Goal: Navigation & Orientation: Find specific page/section

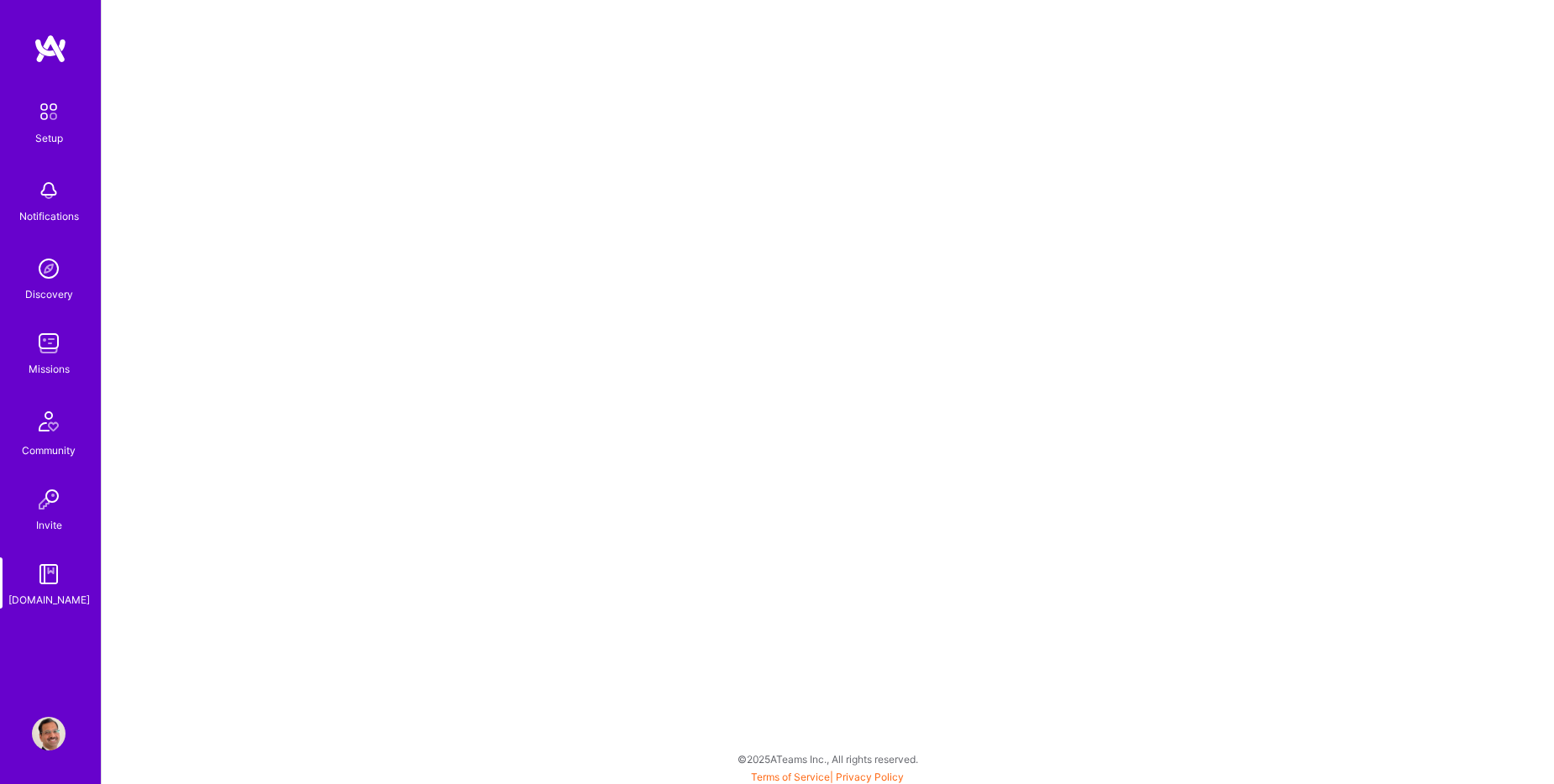
click at [40, 119] on img at bounding box center [48, 111] width 35 height 35
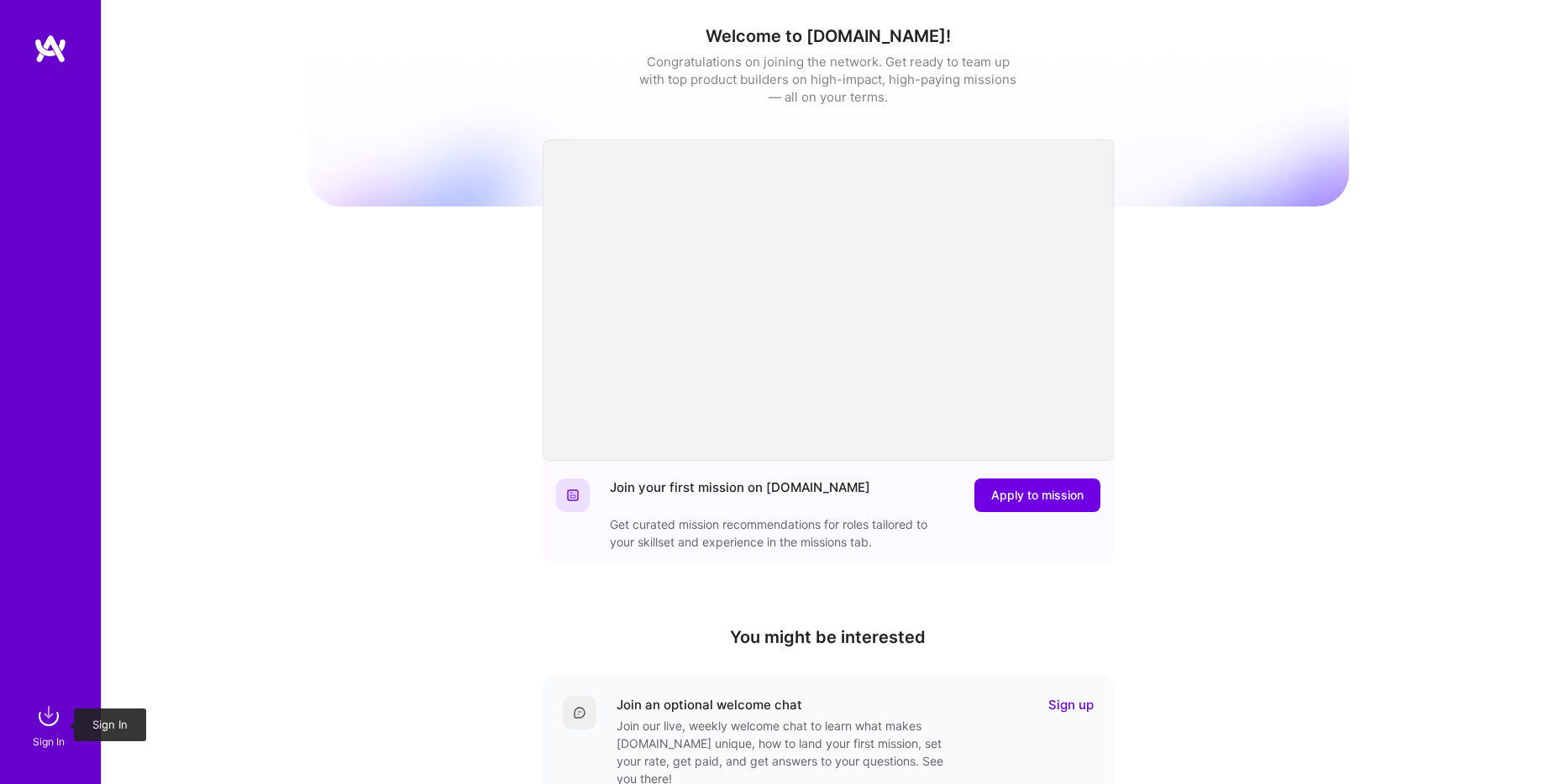
click at [43, 723] on img at bounding box center [49, 716] width 34 height 34
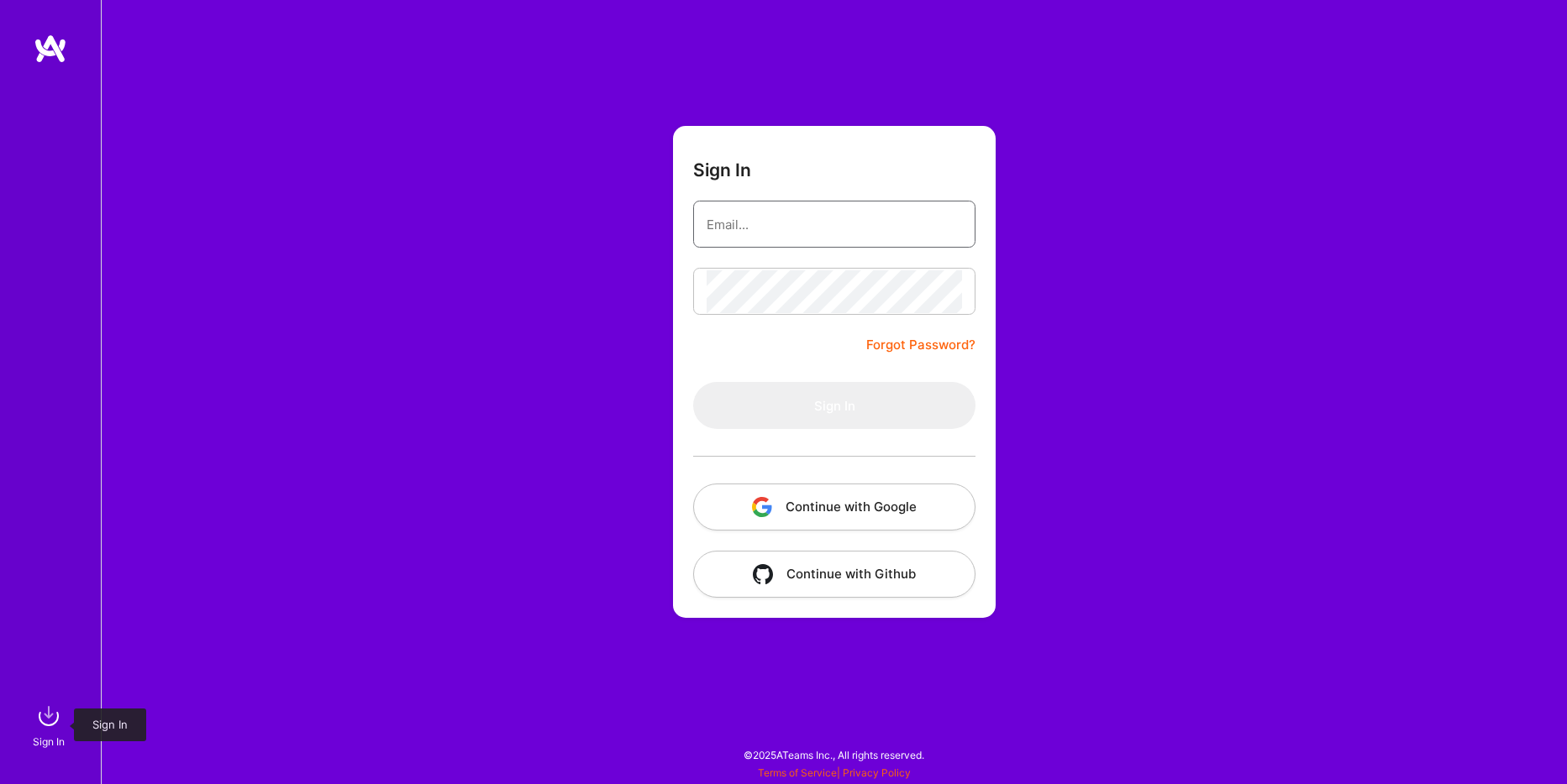
type input "[EMAIL_ADDRESS][DOMAIN_NAME]"
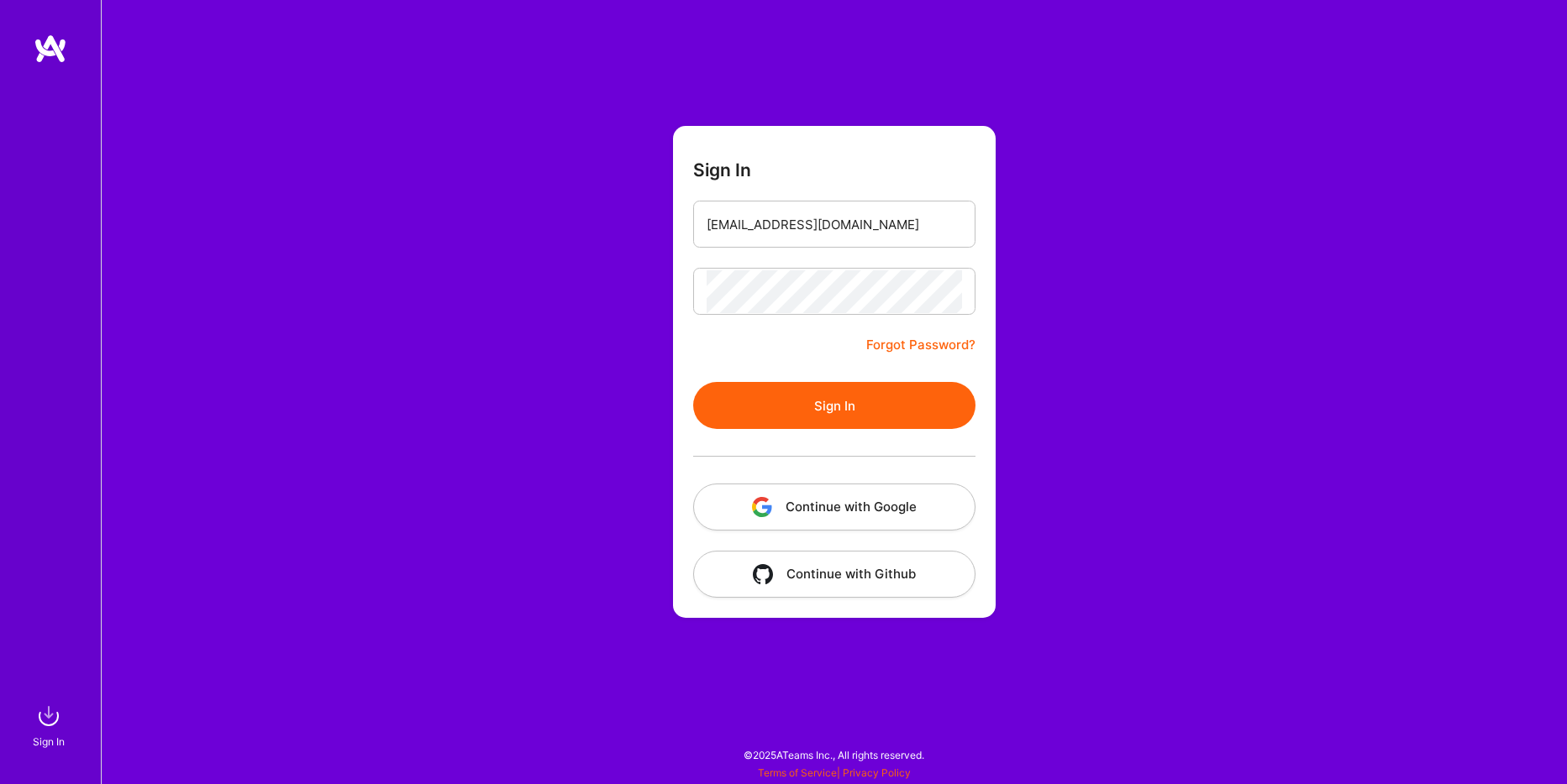
click at [822, 409] on button "Sign In" at bounding box center [834, 405] width 282 height 47
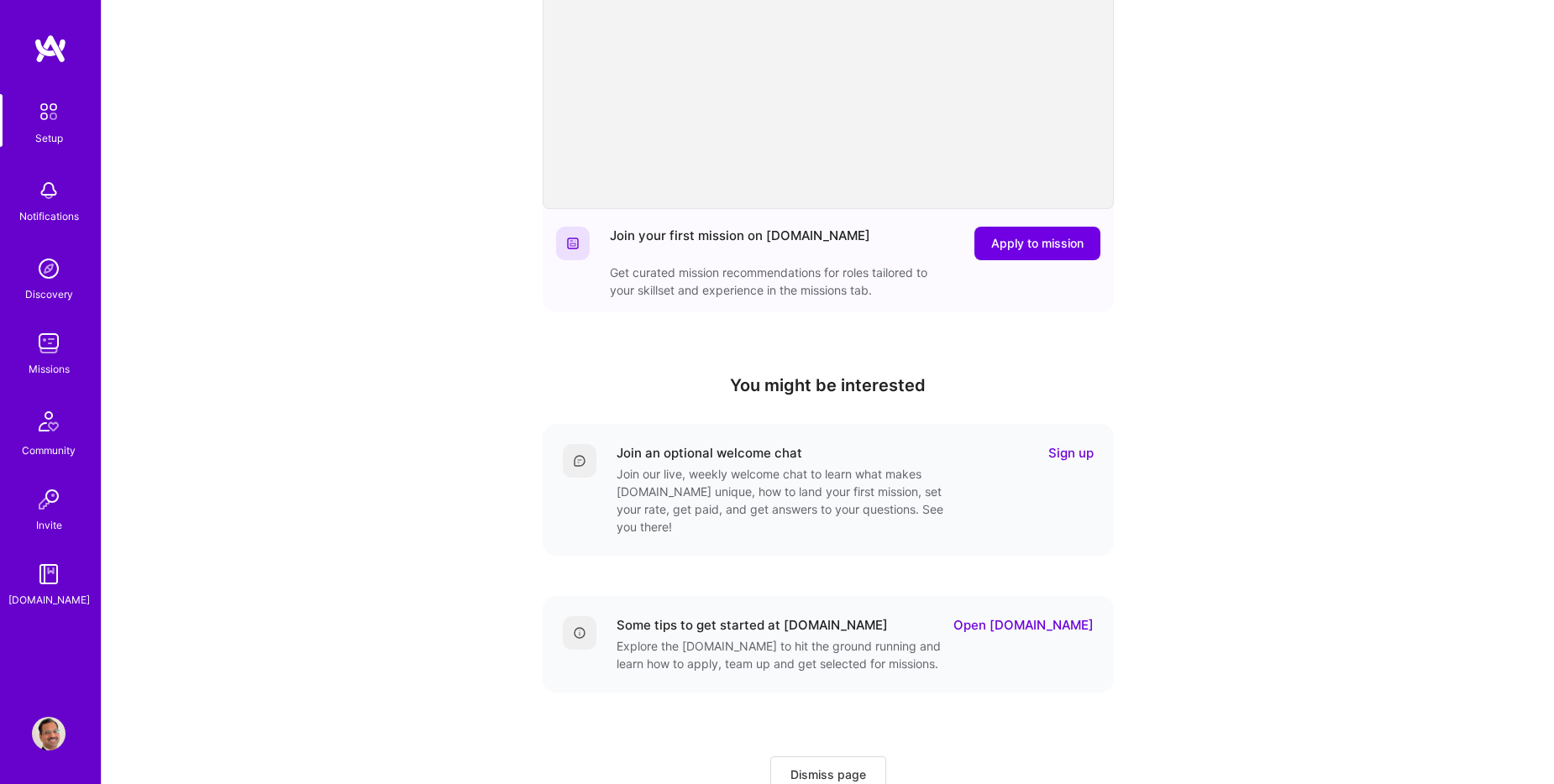
scroll to position [303, 0]
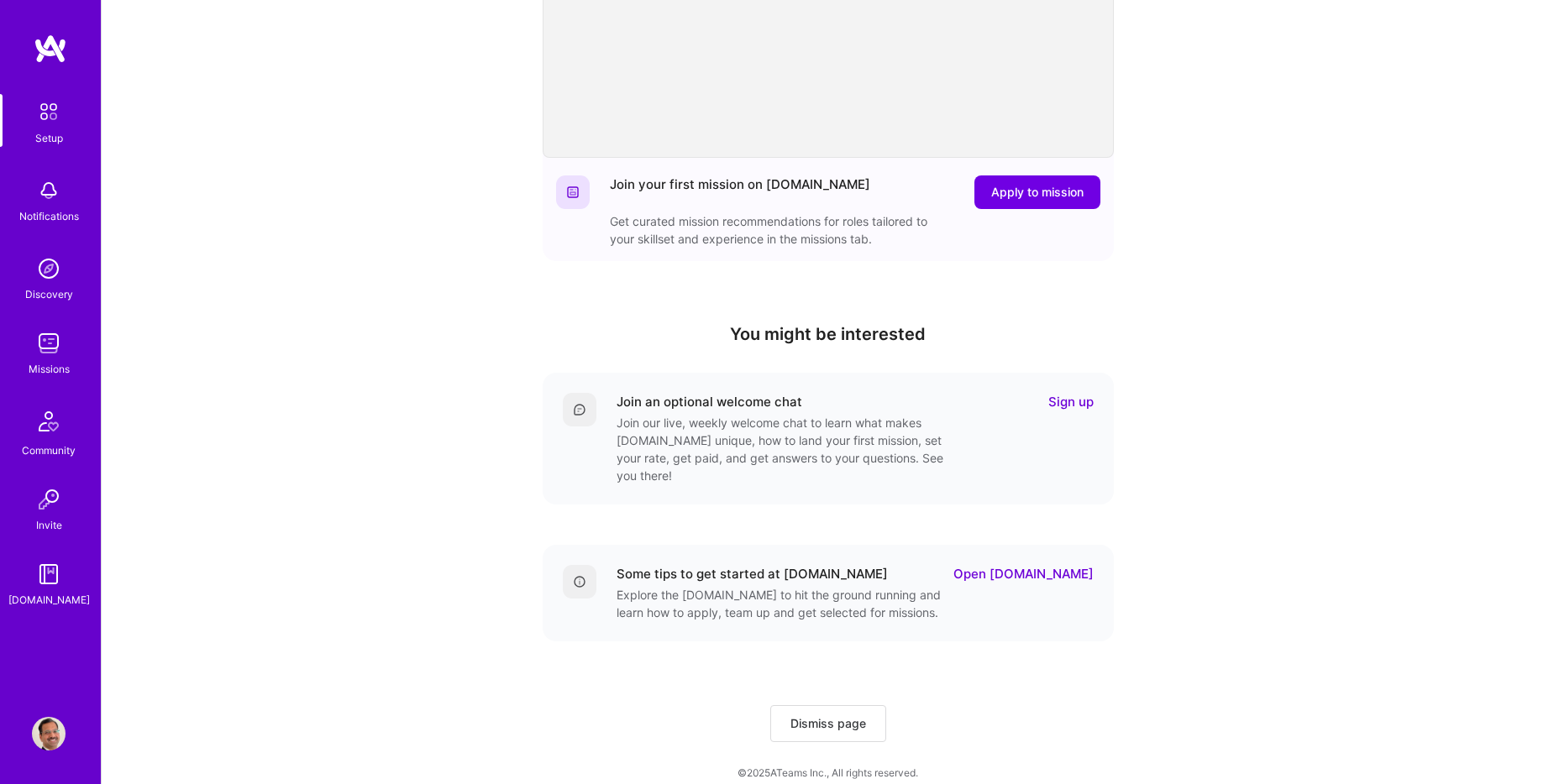
click at [69, 209] on div "Notifications" at bounding box center [49, 217] width 60 height 18
click at [45, 284] on img at bounding box center [49, 269] width 34 height 34
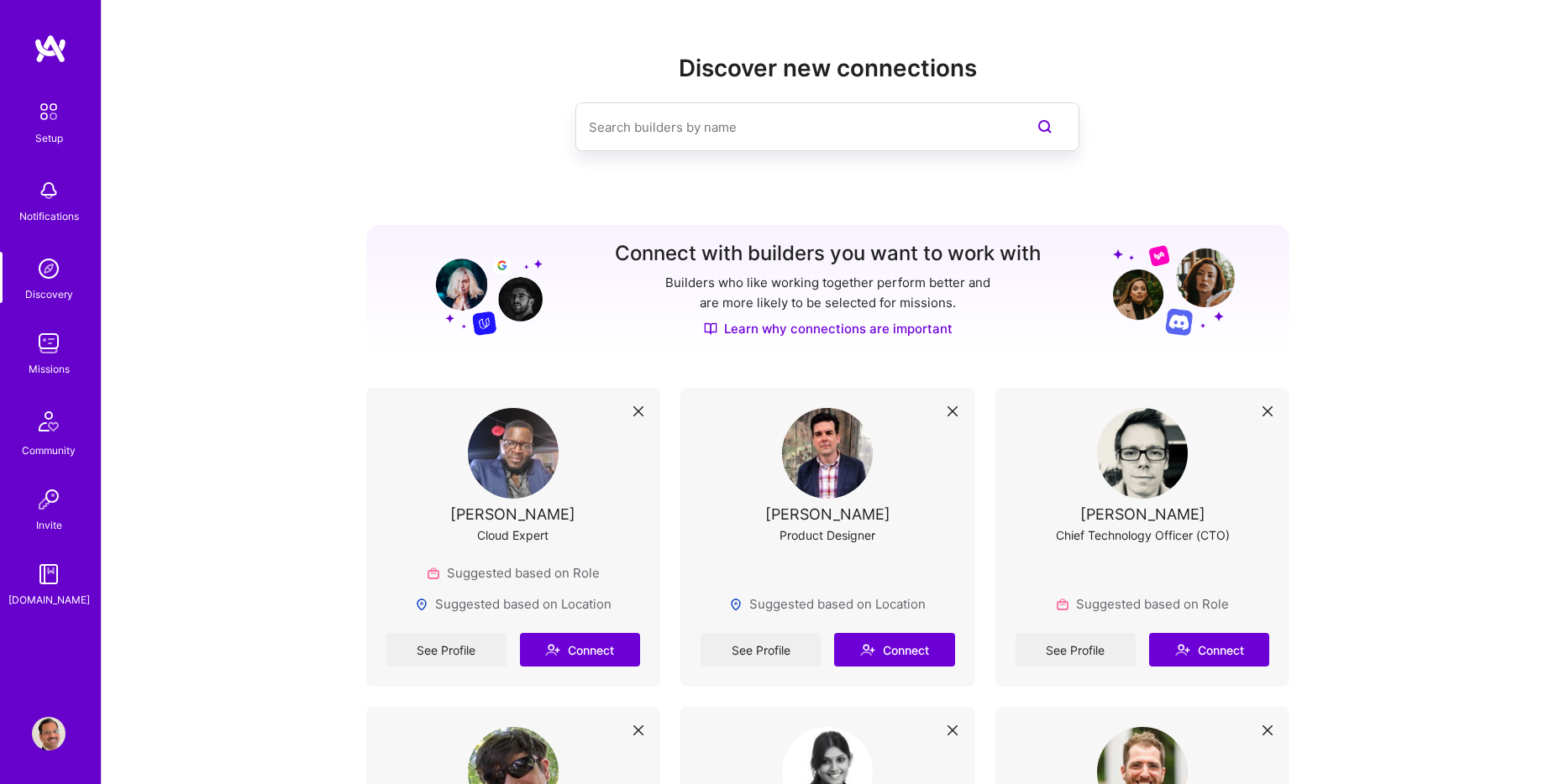
click at [65, 352] on img at bounding box center [49, 344] width 34 height 34
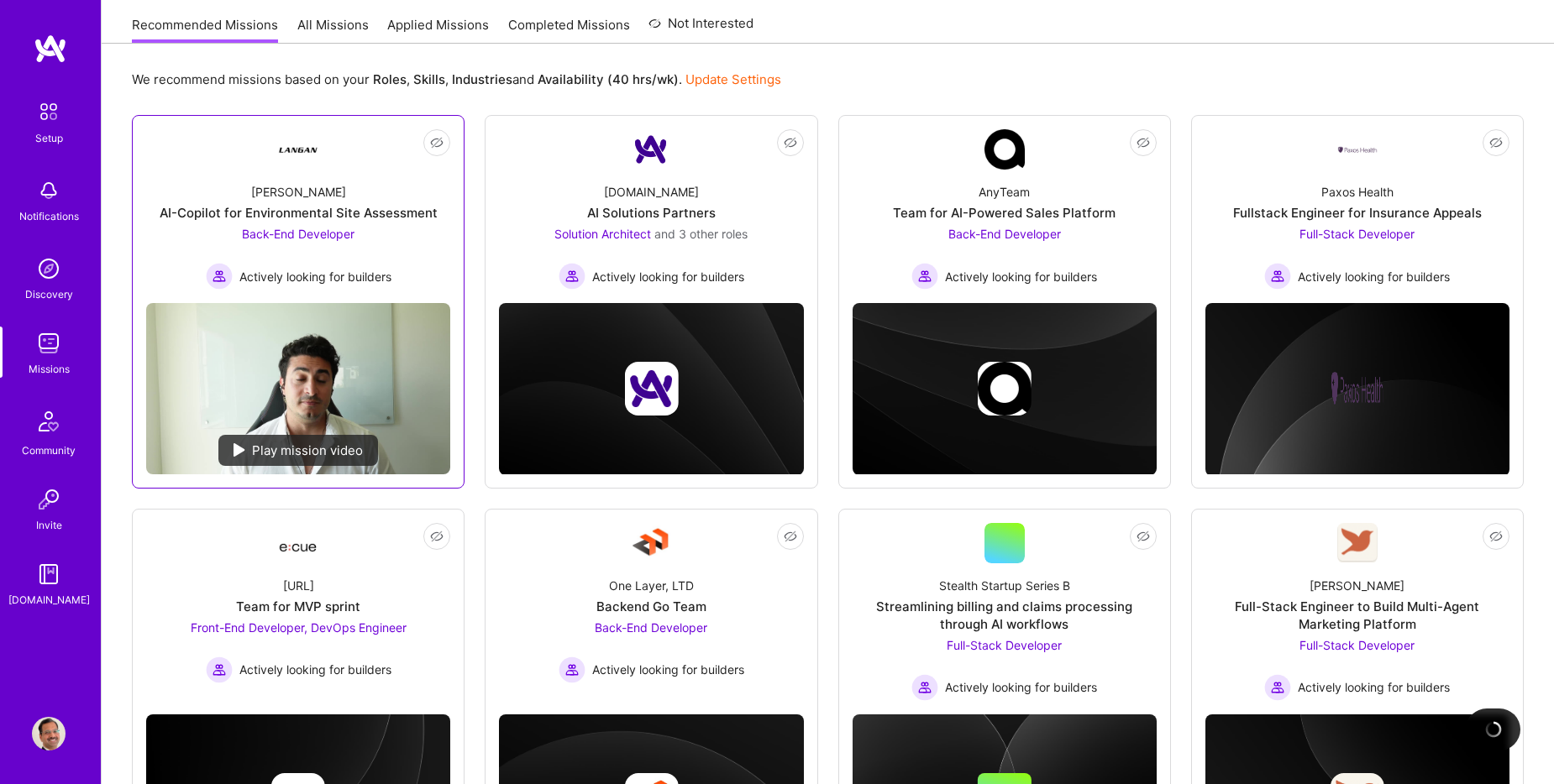
scroll to position [84, 0]
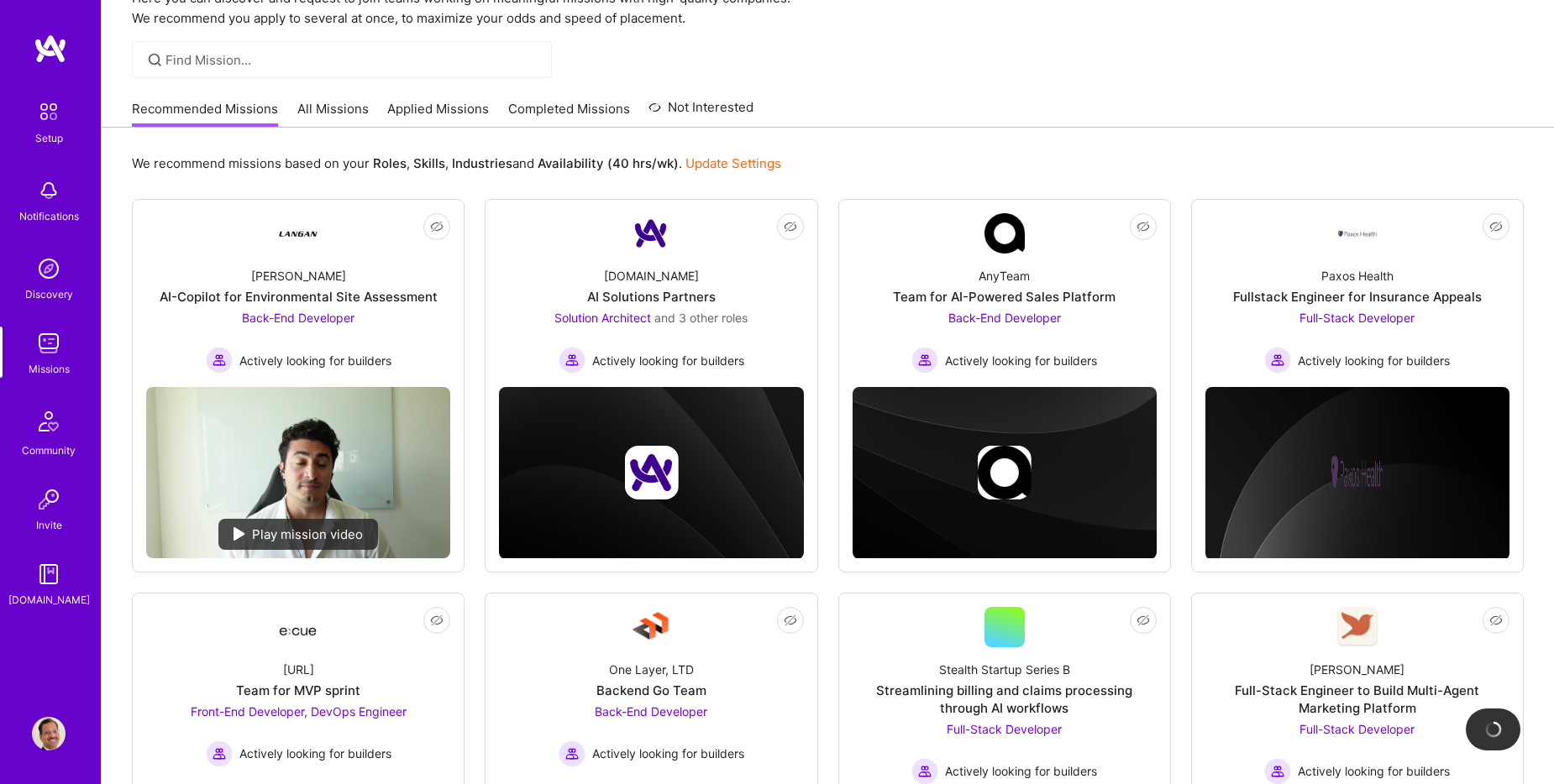
click at [337, 109] on link "All Missions" at bounding box center [333, 114] width 72 height 28
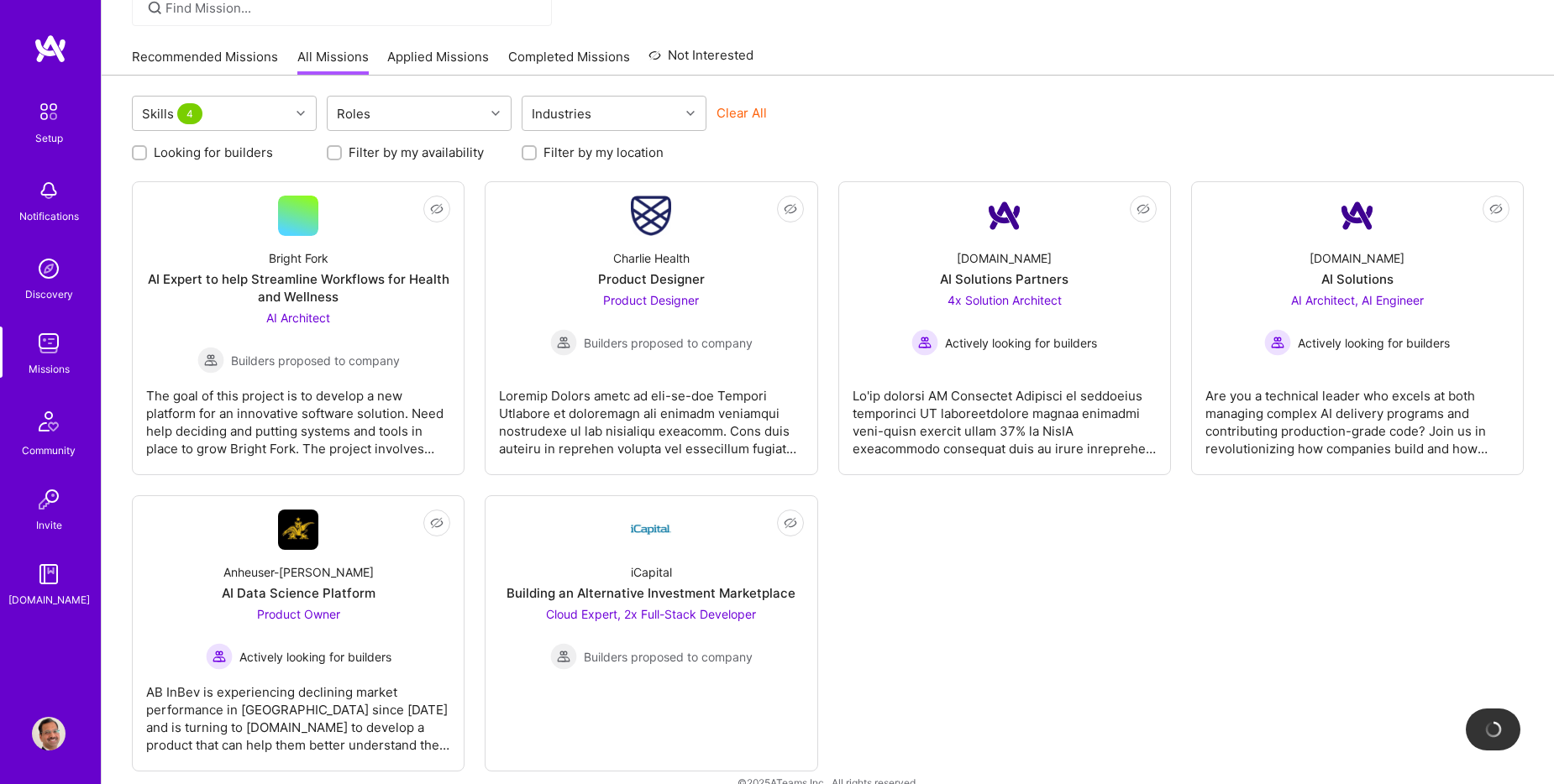
scroll to position [164, 0]
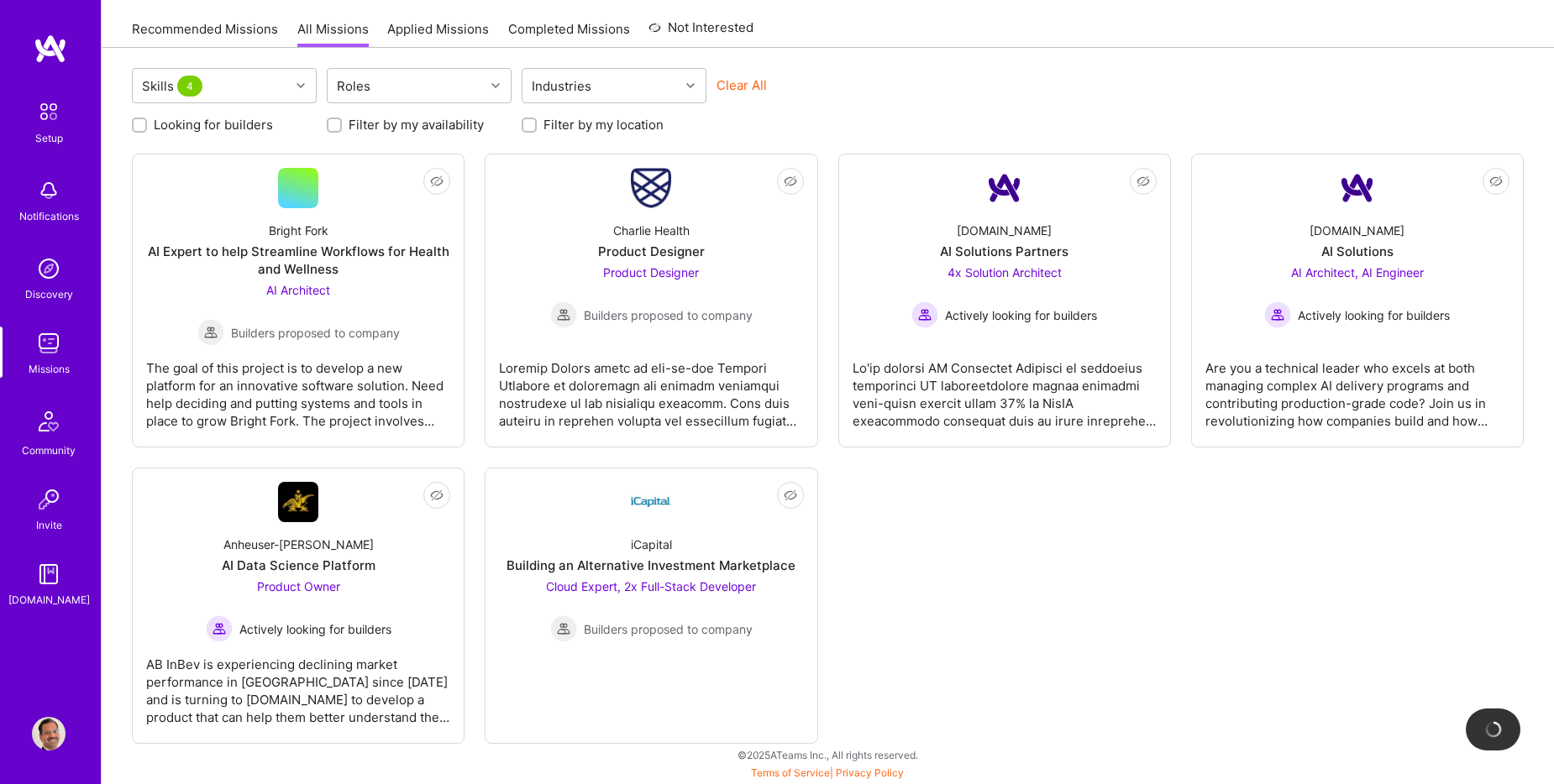
click at [43, 425] on img at bounding box center [49, 421] width 41 height 41
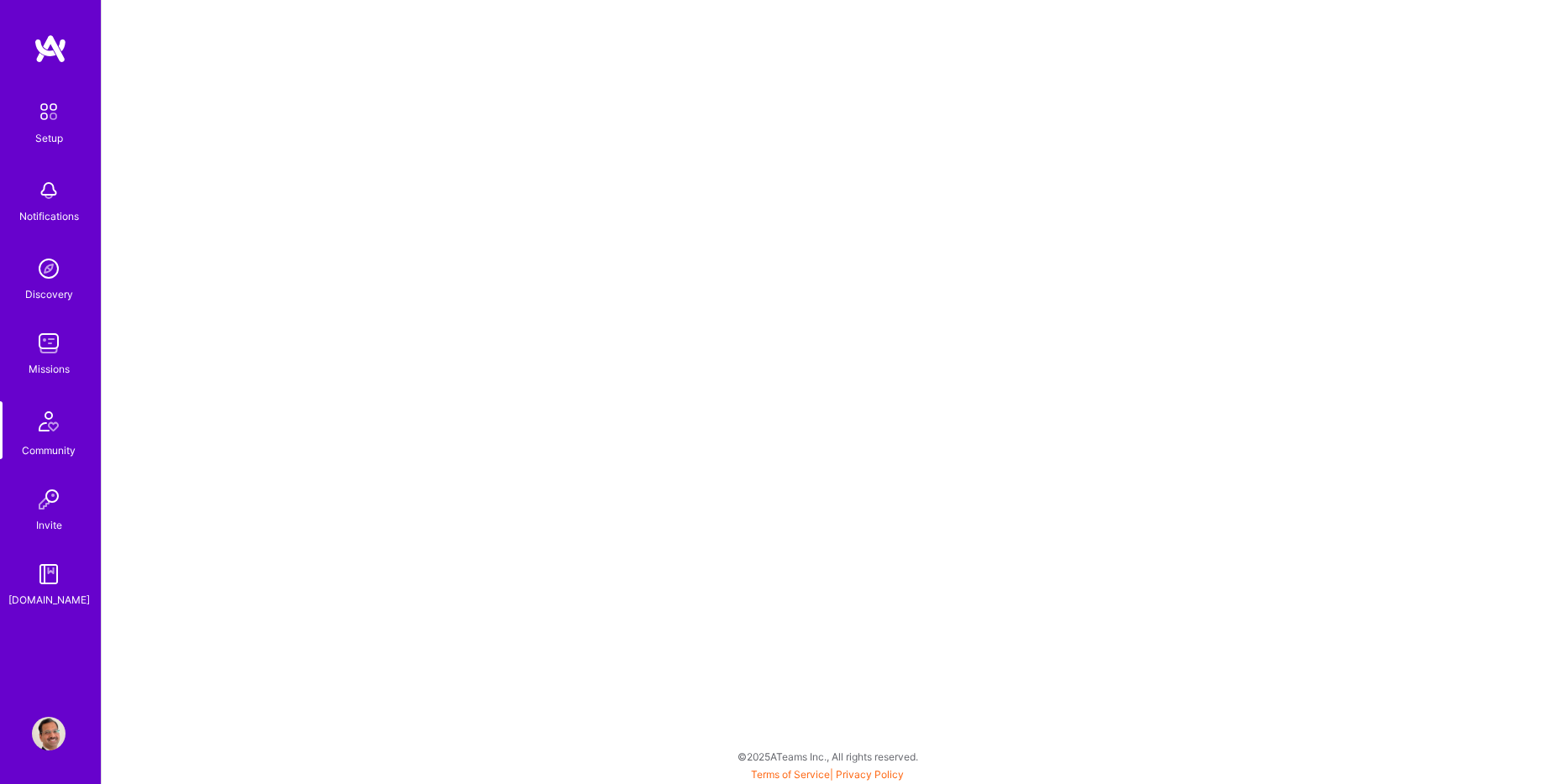
scroll to position [4, 0]
click at [77, 528] on link "Invite" at bounding box center [49, 509] width 104 height 52
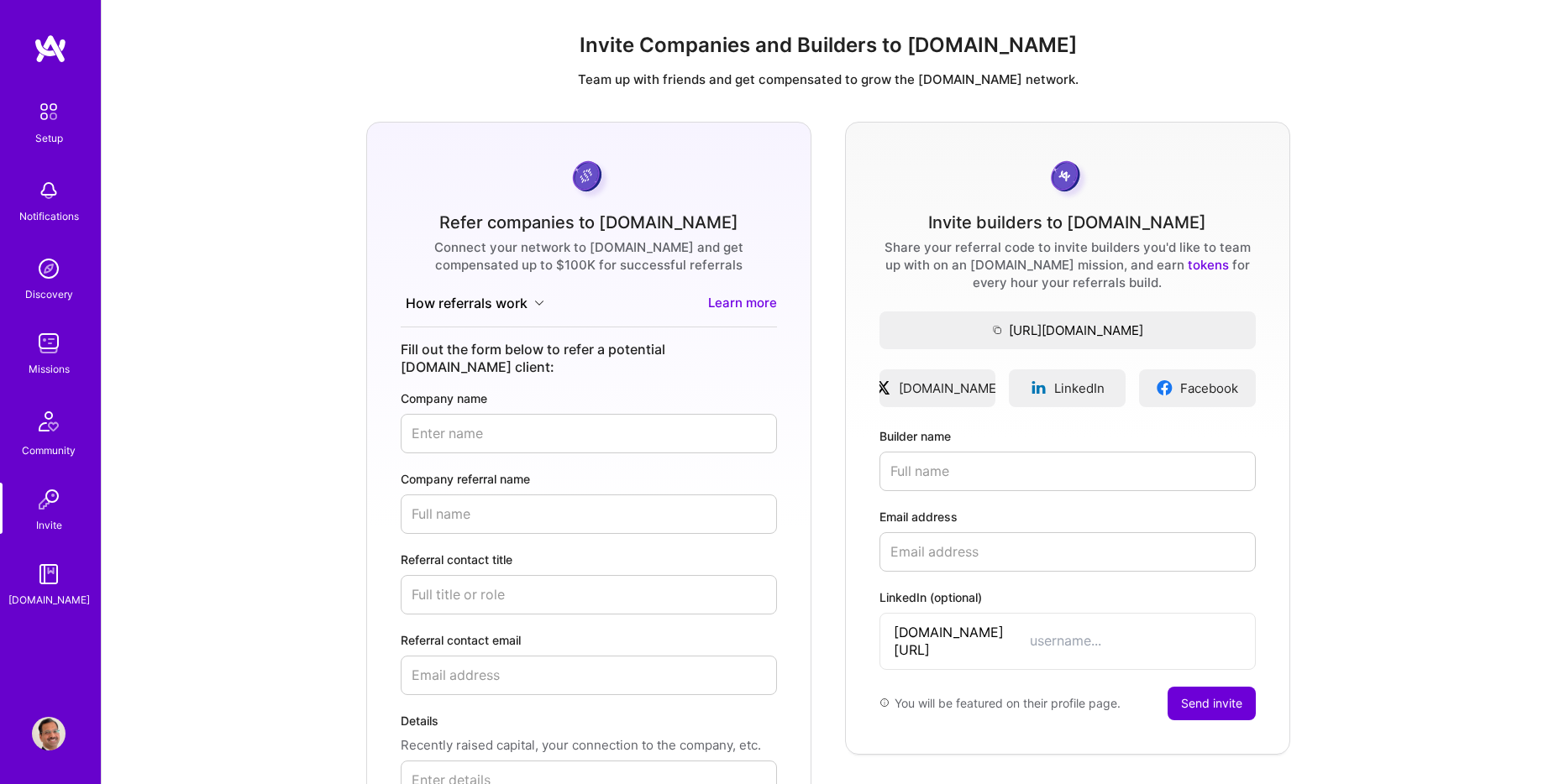
click at [752, 306] on link "Learn more" at bounding box center [742, 303] width 69 height 19
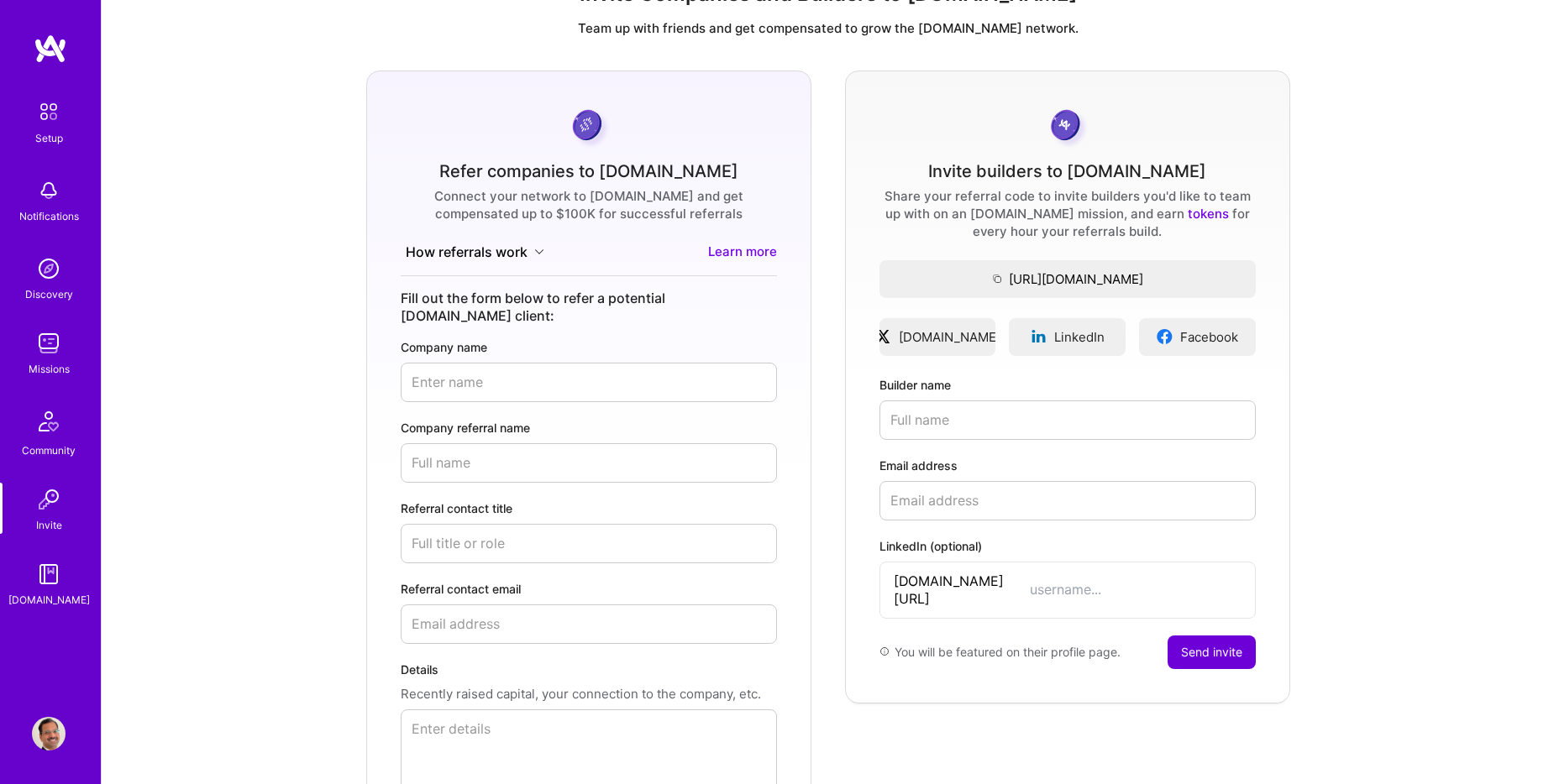
scroll to position [168, 0]
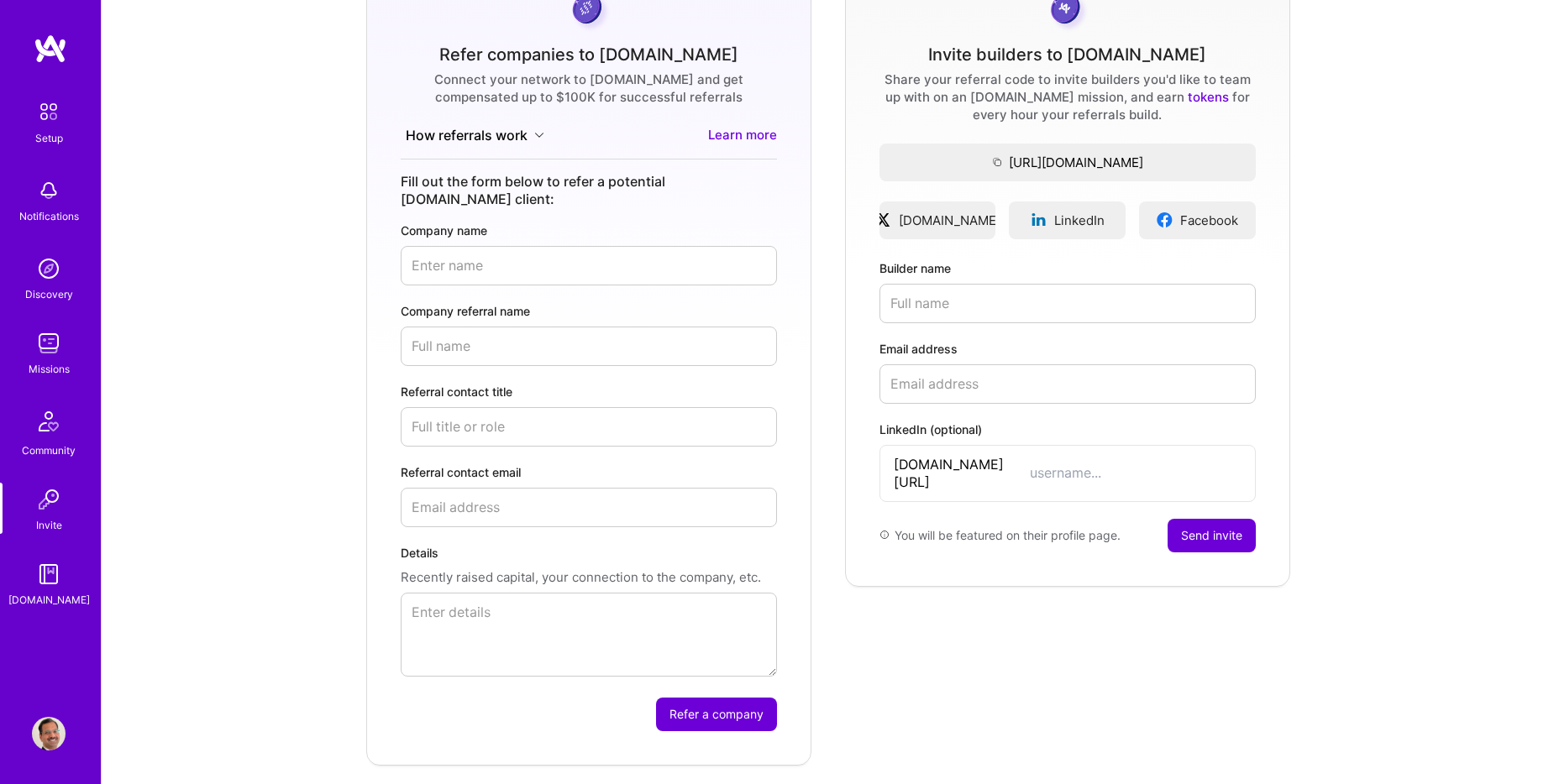
click at [55, 580] on img at bounding box center [49, 574] width 34 height 34
